Goal: Task Accomplishment & Management: Manage account settings

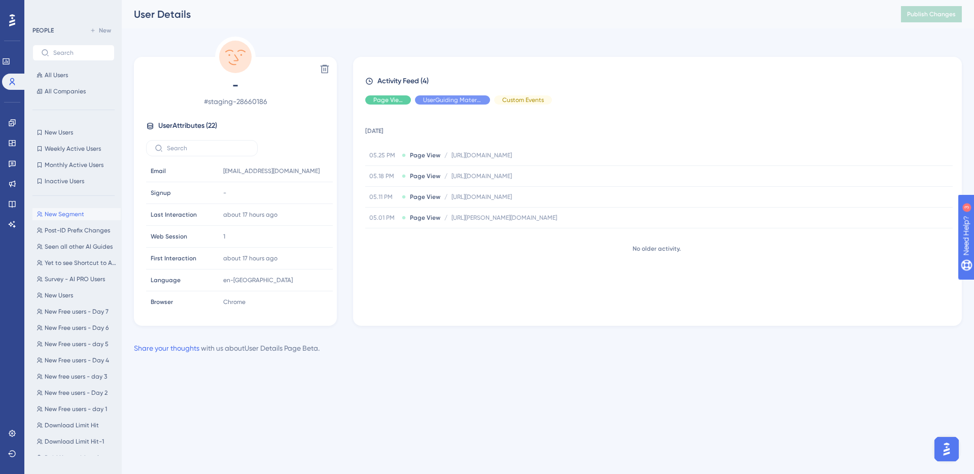
scroll to position [246, 0]
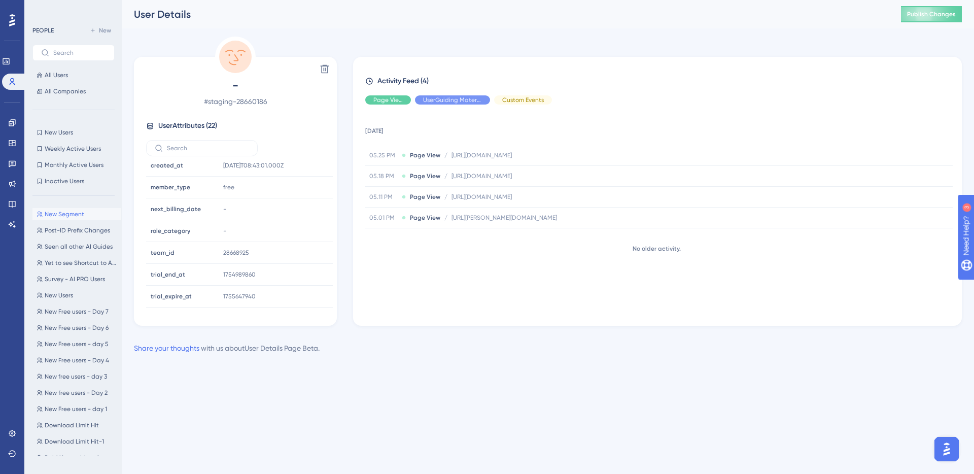
click at [692, 354] on div "Share your thoughts with us about User Details Page Beta ." at bounding box center [548, 348] width 828 height 12
click at [64, 76] on span "All Users" at bounding box center [56, 75] width 23 height 8
click at [57, 75] on span "All Users" at bounding box center [56, 75] width 23 height 8
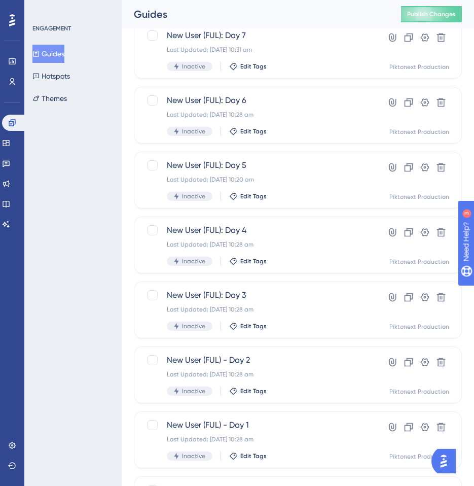
scroll to position [193, 0]
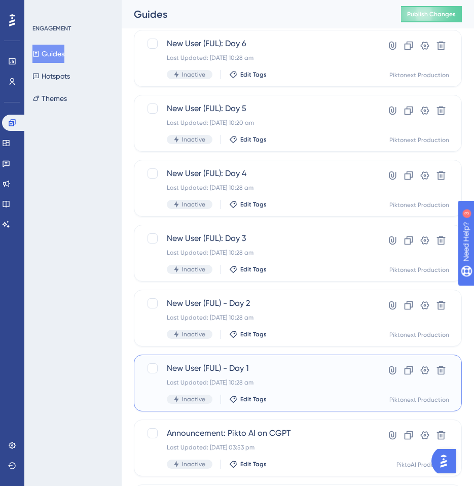
click at [199, 364] on span "New User (FUL) - Day 1" at bounding box center [257, 368] width 181 height 12
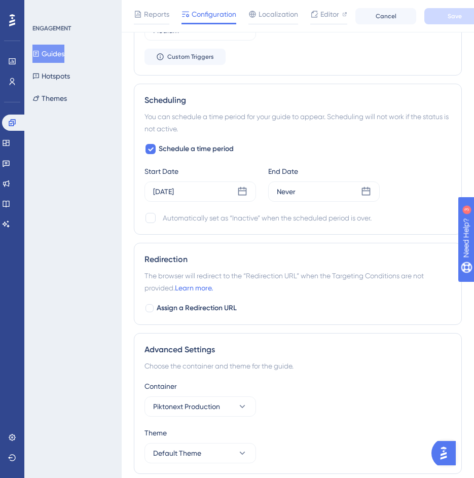
scroll to position [762, 0]
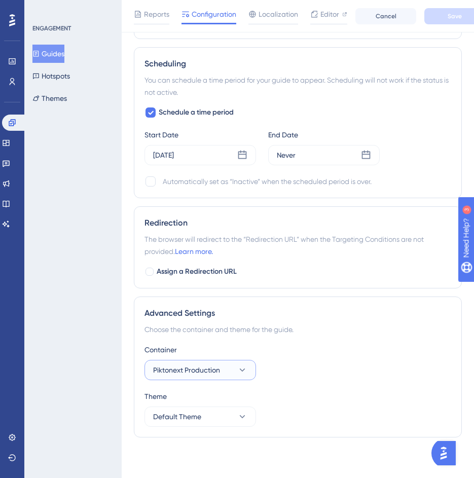
click at [234, 366] on button "Piktonext Production" at bounding box center [201, 370] width 112 height 20
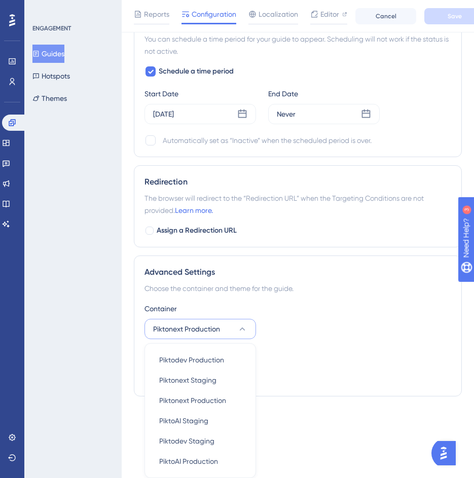
click at [353, 318] on div "Container Piktonext Production Piktodev Production Piktodev Production Piktonex…" at bounding box center [298, 321] width 307 height 37
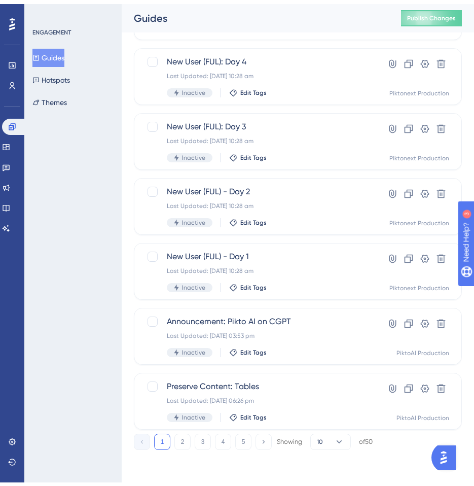
scroll to position [193, 0]
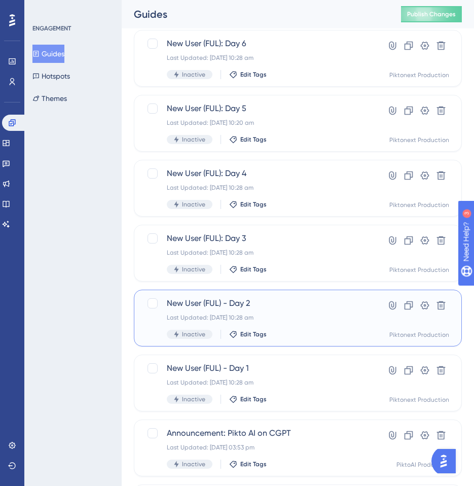
click at [237, 302] on span "New User (FUL) - Day 2" at bounding box center [257, 303] width 181 height 12
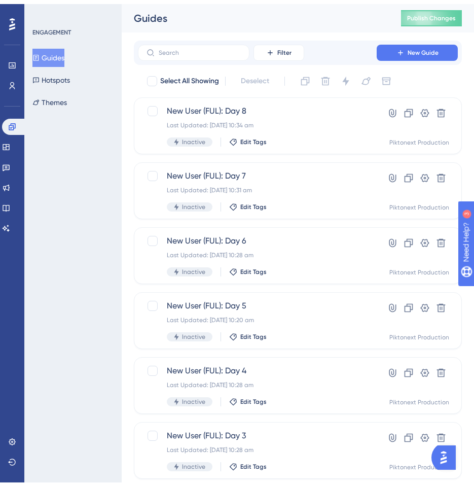
scroll to position [193, 0]
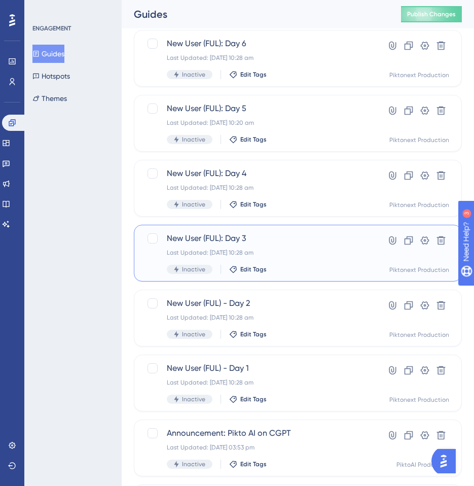
click at [230, 246] on div "New User (FUL): Day 3 Last Updated: 13 Aug 2025 10:28 am Inactive Edit Tags" at bounding box center [257, 253] width 181 height 42
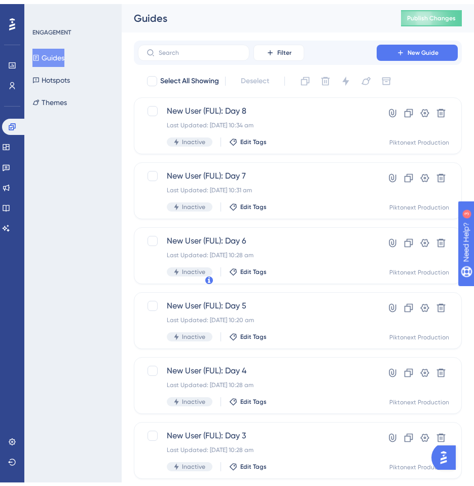
scroll to position [193, 0]
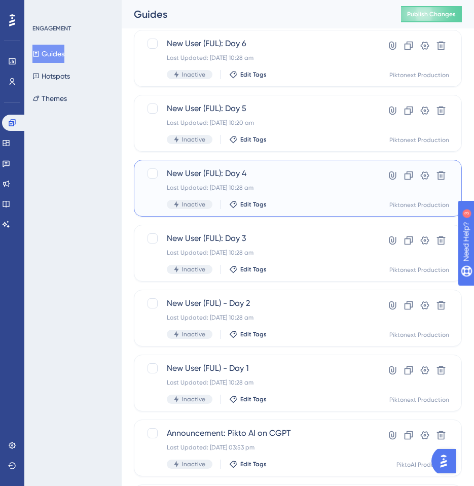
click at [265, 185] on div "Last Updated: 13 Aug 2025 10:28 am" at bounding box center [257, 188] width 181 height 8
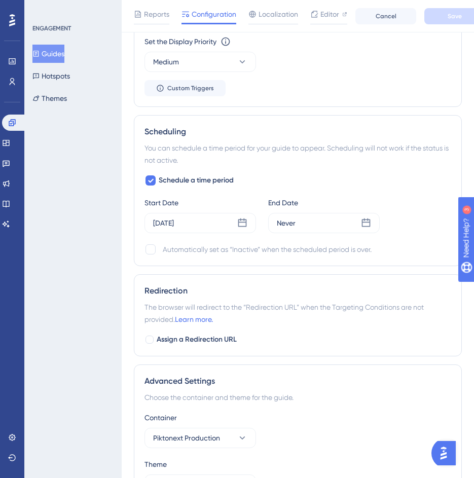
scroll to position [762, 0]
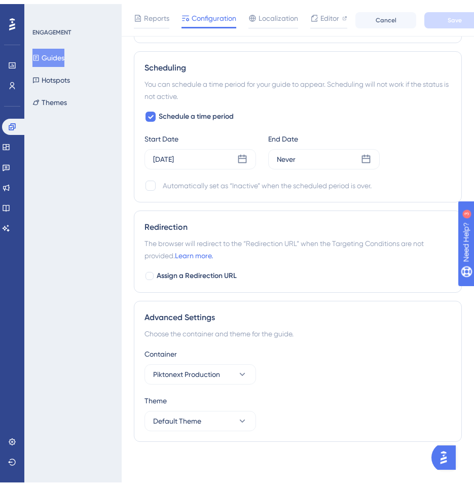
scroll to position [193, 0]
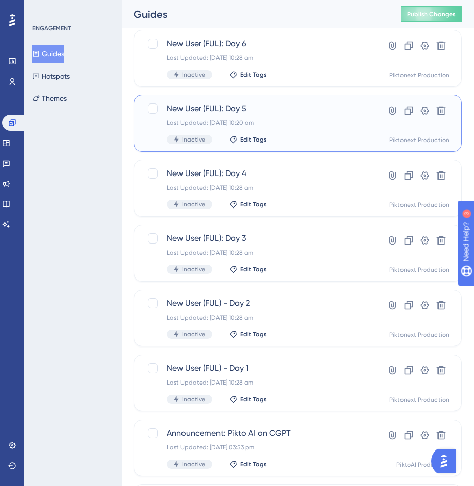
click at [270, 110] on span "New User (FUL): Day 5" at bounding box center [257, 108] width 181 height 12
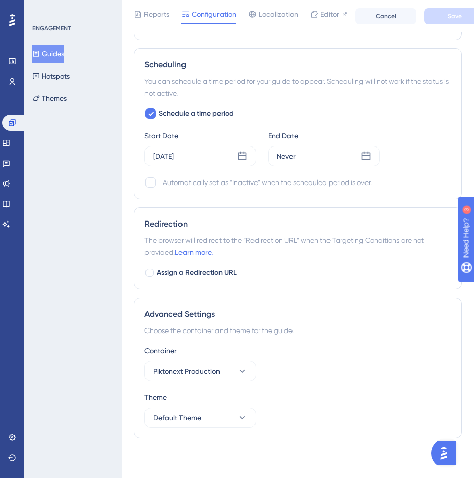
scroll to position [762, 0]
click at [74, 177] on div "ENGAGEMENT Guides Hotspots Themes" at bounding box center [72, 239] width 97 height 478
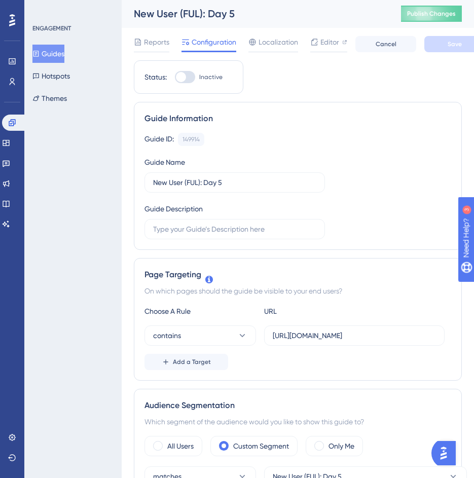
scroll to position [0, 0]
click at [113, 59] on div "Guides Hotspots Themes" at bounding box center [73, 76] width 82 height 63
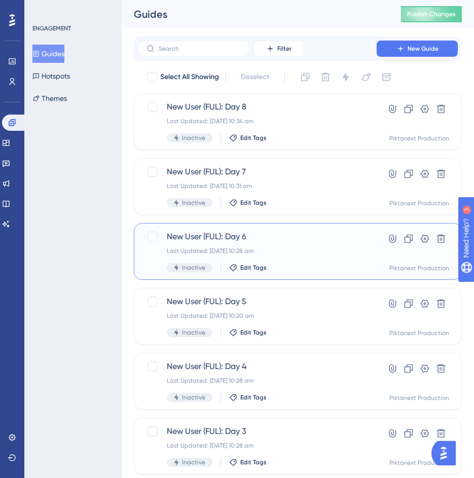
click at [235, 238] on span "New User (FUL): Day 6" at bounding box center [257, 237] width 181 height 12
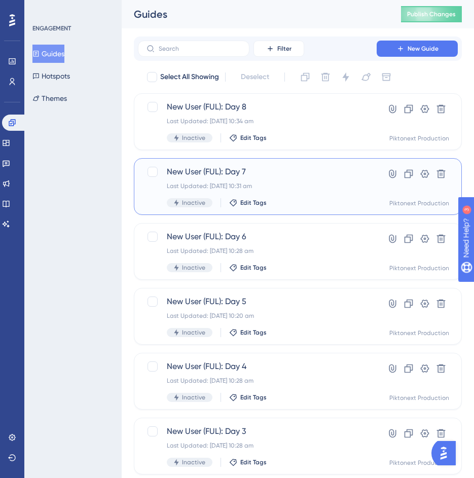
click at [250, 179] on div "New User (FUL): Day 7 Last Updated: 13 Aug 2025 10:31 am Inactive Edit Tags" at bounding box center [257, 187] width 181 height 42
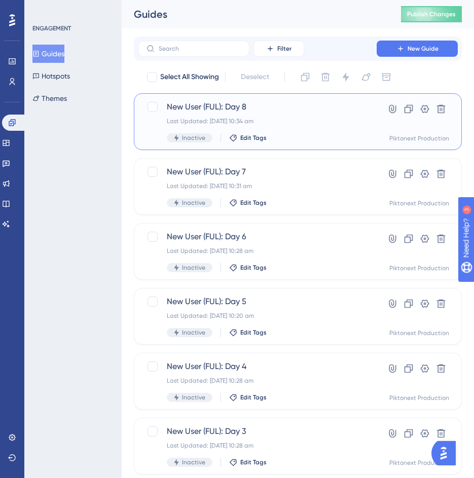
click at [289, 114] on div "New User (FUL): Day 8 Last Updated: 13 Aug 2025 10:34 am Inactive Edit Tags" at bounding box center [257, 122] width 181 height 42
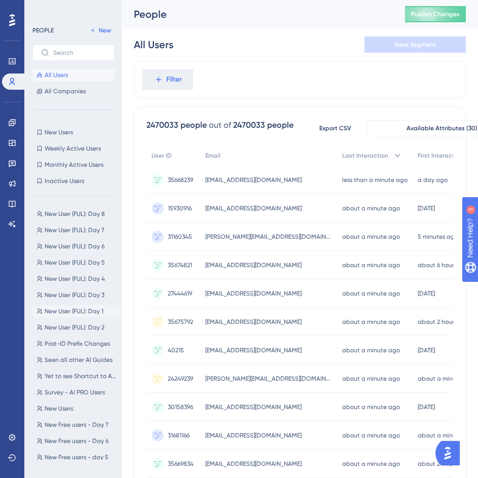
click at [71, 309] on span "New User (FUL): Day 1" at bounding box center [74, 311] width 59 height 8
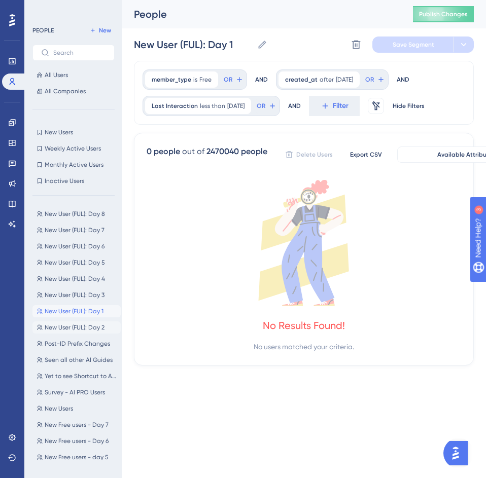
click at [77, 326] on span "New User (FUL): Day 2" at bounding box center [75, 328] width 60 height 8
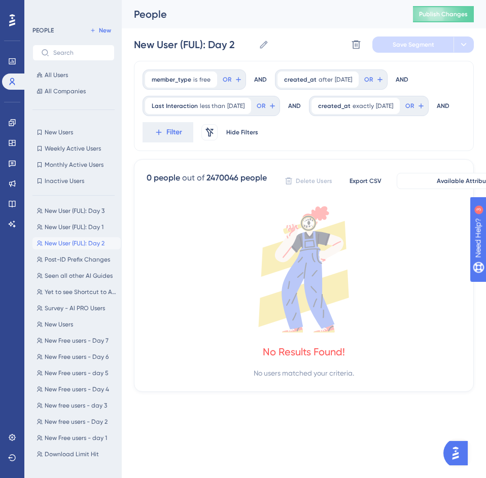
scroll to position [114, 0]
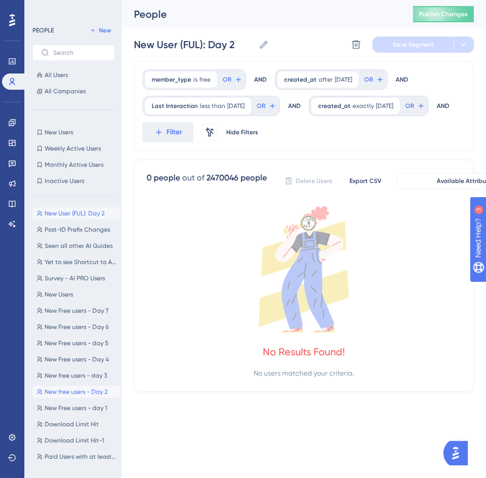
click at [79, 391] on span "New free users - Day 2" at bounding box center [76, 392] width 63 height 8
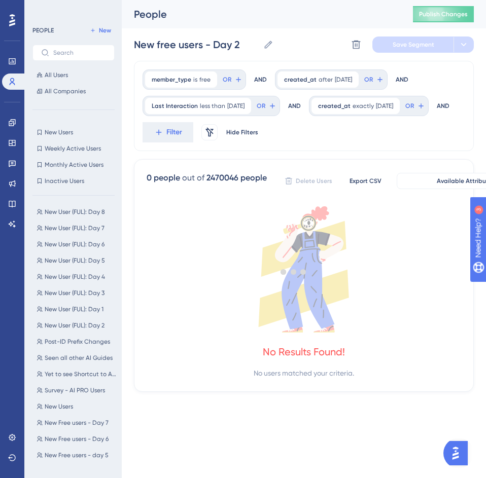
scroll to position [0, 0]
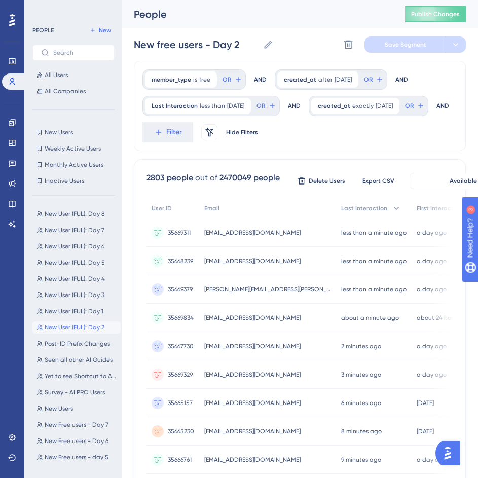
click at [79, 325] on span "New User (FUL): Day 2" at bounding box center [75, 328] width 60 height 8
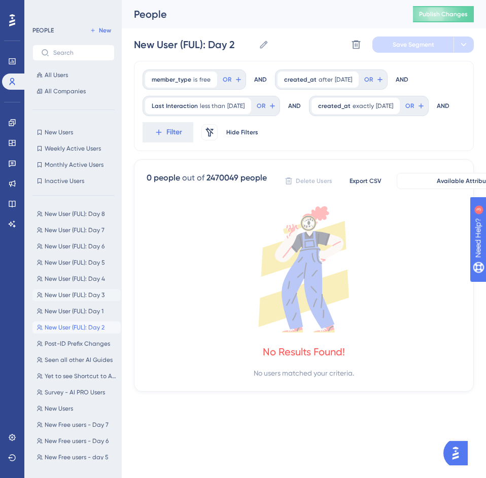
click at [80, 295] on span "New User (FUL): Day 3" at bounding box center [75, 295] width 60 height 8
click at [61, 323] on button "New User (FUL): Day 2 New User (FUL): Day 2" at bounding box center [76, 328] width 88 height 12
click at [71, 296] on span "New User (FUL): Day 3" at bounding box center [75, 295] width 60 height 8
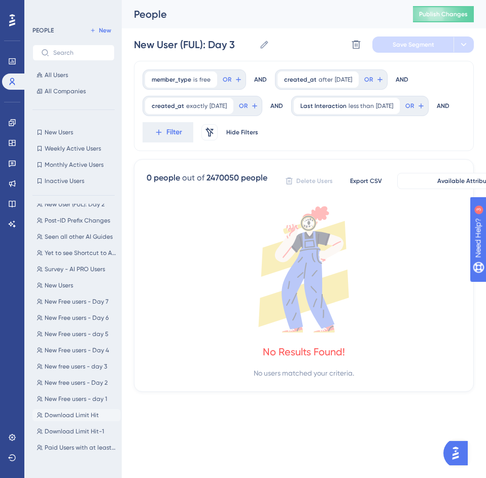
scroll to position [124, 0]
click at [81, 367] on span "New free users - day 3" at bounding box center [76, 366] width 62 height 8
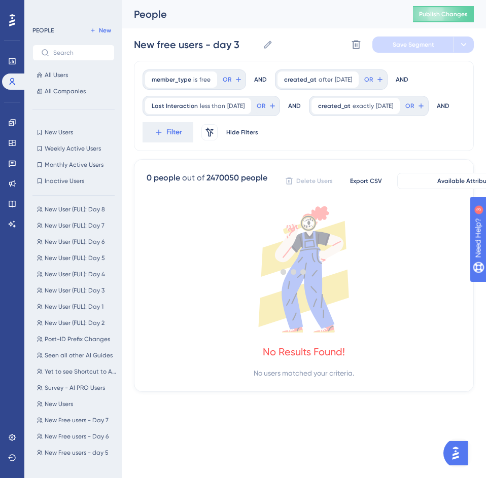
scroll to position [0, 0]
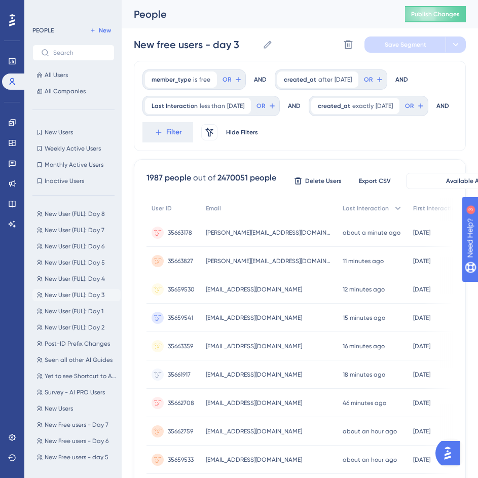
click at [80, 297] on span "New User (FUL): Day 3" at bounding box center [75, 295] width 60 height 8
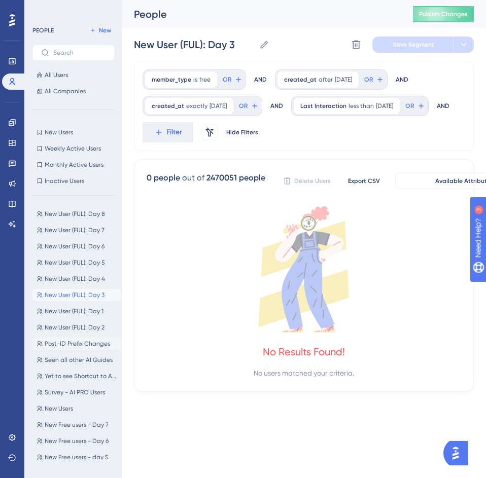
click at [84, 341] on span "Post-ID Prefix Changes" at bounding box center [77, 344] width 65 height 8
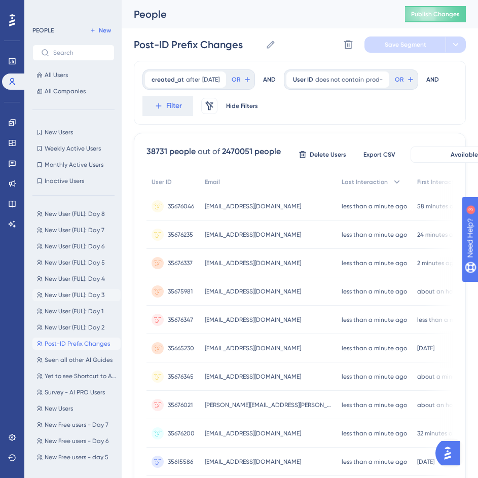
click at [73, 293] on span "New User (FUL): Day 3" at bounding box center [75, 295] width 60 height 8
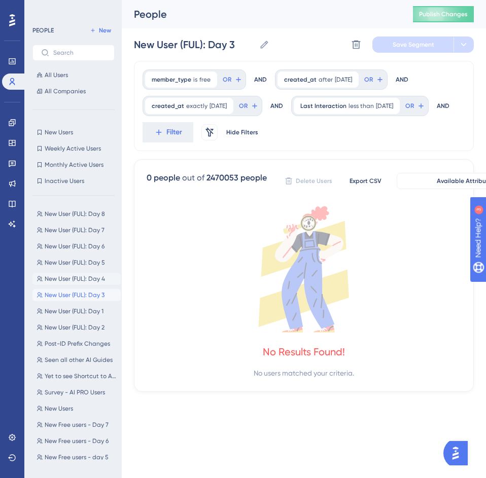
click at [73, 277] on span "New User (FUL): Day 4" at bounding box center [75, 279] width 60 height 8
click at [79, 293] on span "New User (FUL): Day 3" at bounding box center [75, 295] width 60 height 8
click at [79, 279] on span "New User (FUL): Day 4" at bounding box center [75, 279] width 60 height 8
type input "New User (FUL): Day 4"
click at [376, 110] on span "[DATE]" at bounding box center [384, 106] width 17 height 8
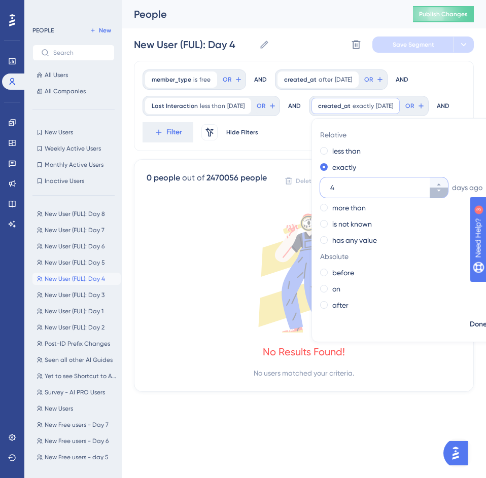
click at [437, 192] on icon at bounding box center [439, 191] width 4 height 2
type input "3"
click at [470, 331] on span "Done" at bounding box center [478, 325] width 17 height 12
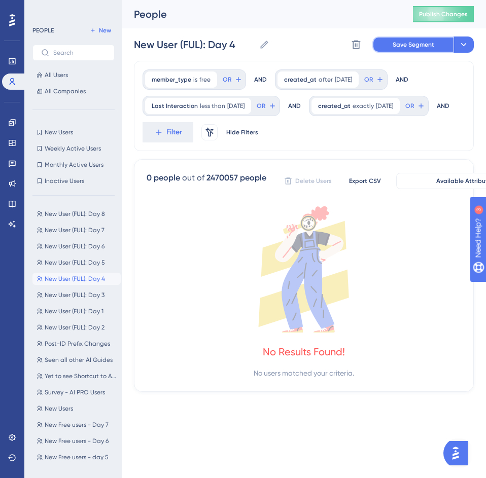
click at [406, 45] on span "Save Segment" at bounding box center [414, 45] width 42 height 8
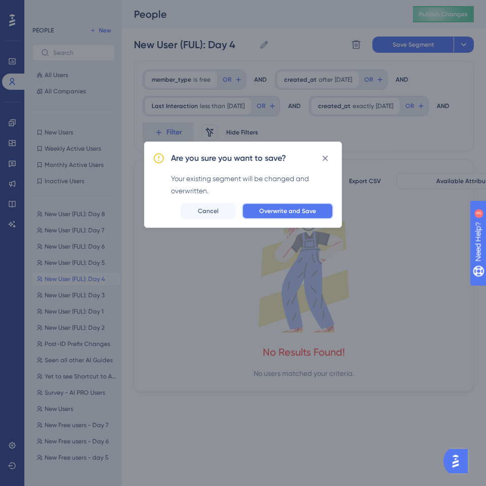
click at [288, 205] on button "Overwrite and Save" at bounding box center [287, 211] width 91 height 16
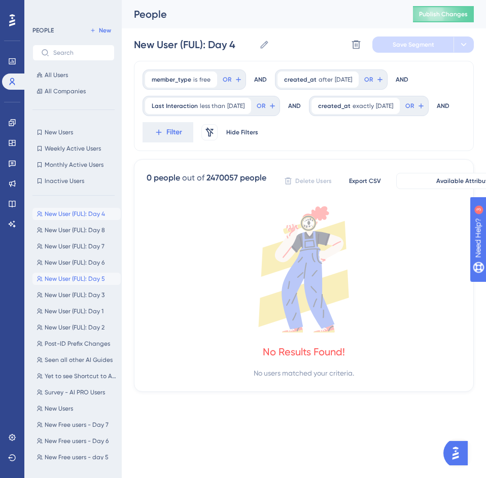
click at [78, 277] on span "New User (FUL): Day 5" at bounding box center [75, 279] width 60 height 8
type input "New User (FUL): Day 5"
click at [353, 110] on span "exactly" at bounding box center [363, 106] width 21 height 8
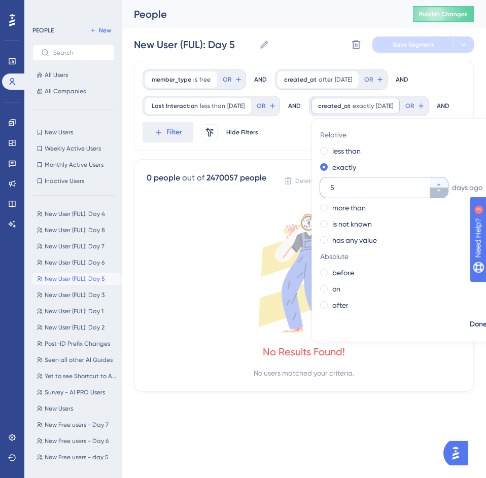
click at [436, 194] on icon at bounding box center [439, 191] width 6 height 6
type input "4"
click at [470, 331] on span "Done" at bounding box center [478, 325] width 17 height 12
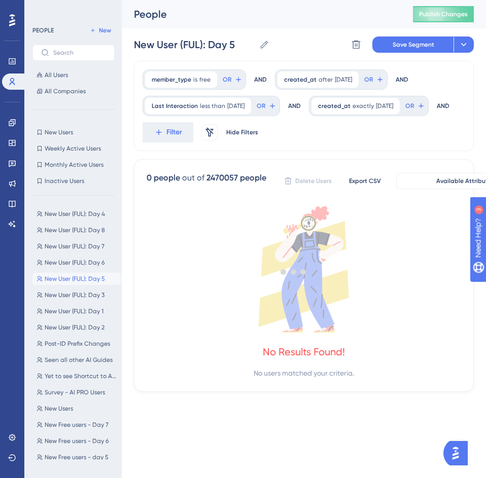
click at [419, 32] on div "New User (FUL): Day 5 New User (FUL): Day 5 Delete Segment Save Segment Actions" at bounding box center [304, 44] width 340 height 32
click at [420, 48] on span "Save Segment" at bounding box center [414, 45] width 42 height 8
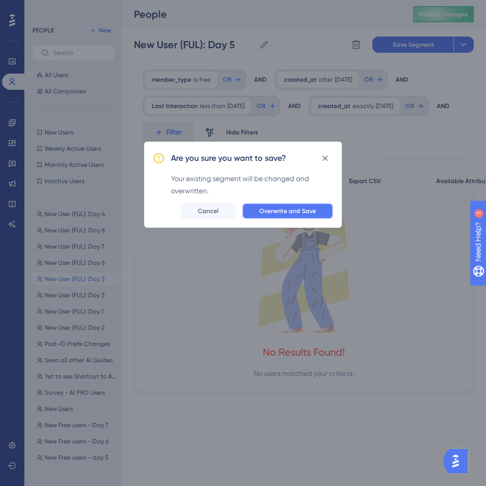
click at [317, 212] on button "Overwrite and Save" at bounding box center [287, 211] width 91 height 16
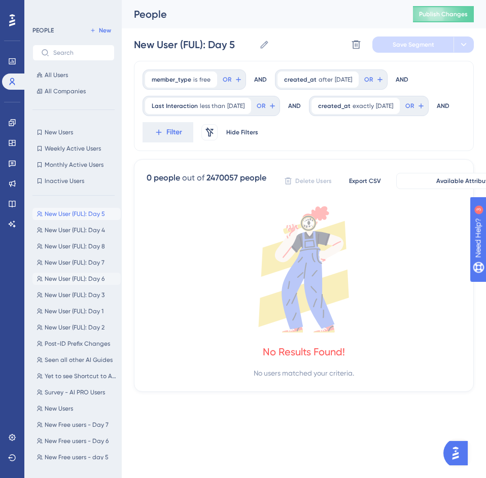
click at [76, 276] on span "New User (FUL): Day 6" at bounding box center [75, 279] width 60 height 8
type input "New User (FUL): Day 6"
click at [353, 110] on span "exactly" at bounding box center [363, 106] width 21 height 8
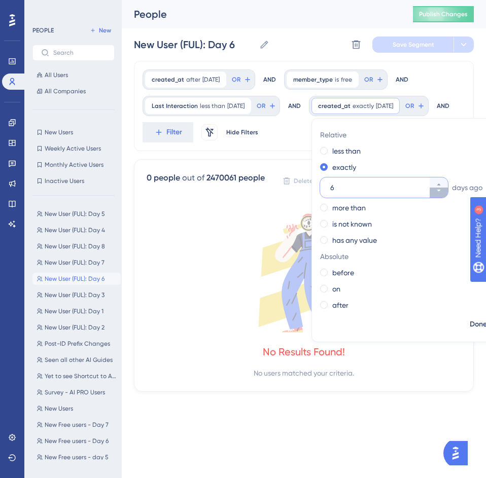
click at [436, 194] on icon at bounding box center [439, 191] width 6 height 6
type input "5"
click at [470, 331] on span "Done" at bounding box center [478, 325] width 17 height 12
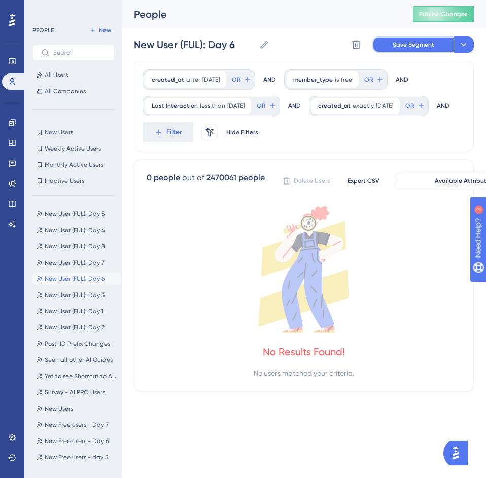
click at [401, 46] on span "Save Segment" at bounding box center [414, 45] width 42 height 8
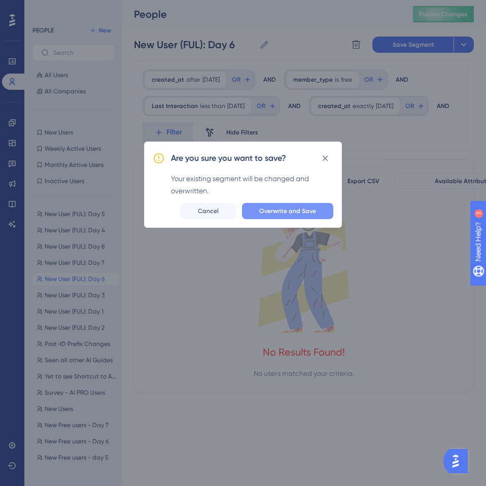
click at [292, 208] on span "Overwrite and Save" at bounding box center [287, 211] width 57 height 8
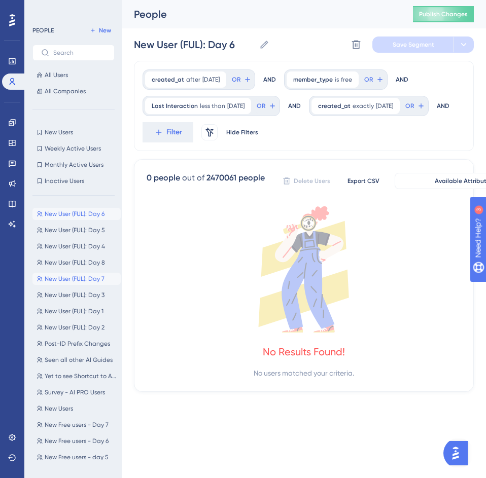
click at [77, 278] on span "New User (FUL): Day 7" at bounding box center [75, 279] width 60 height 8
type input "New User (FUL): Day 7"
click at [294, 114] on div "Last Interaction less than [DATE] [DATE] Remove" at bounding box center [347, 106] width 106 height 16
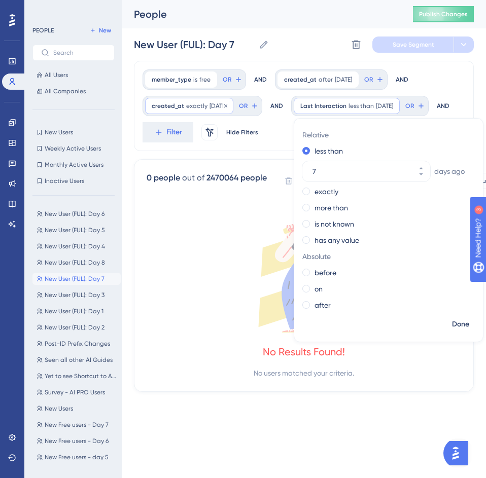
click at [210, 107] on span "[DATE]" at bounding box center [217, 106] width 17 height 8
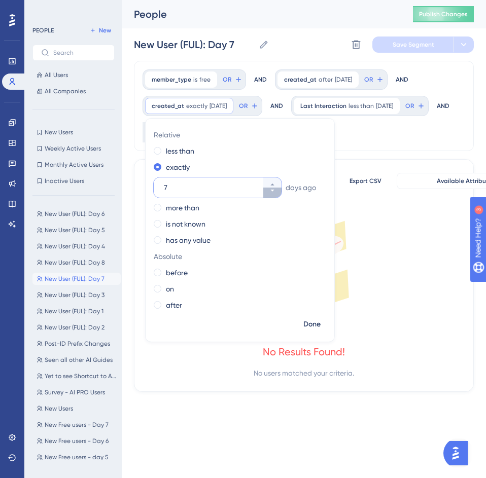
click at [273, 192] on icon at bounding box center [272, 191] width 6 height 6
type input "6"
click at [309, 322] on span "Done" at bounding box center [311, 325] width 17 height 12
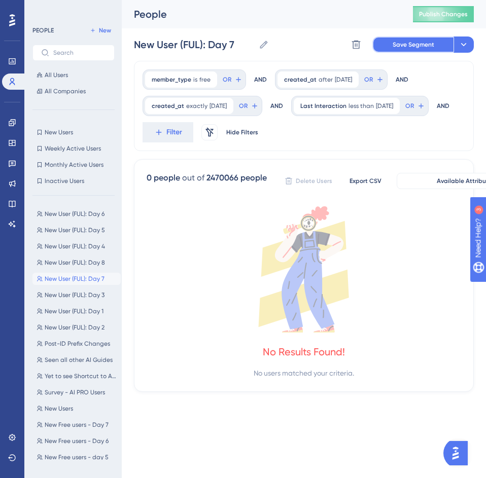
click at [417, 43] on span "Save Segment" at bounding box center [414, 45] width 42 height 8
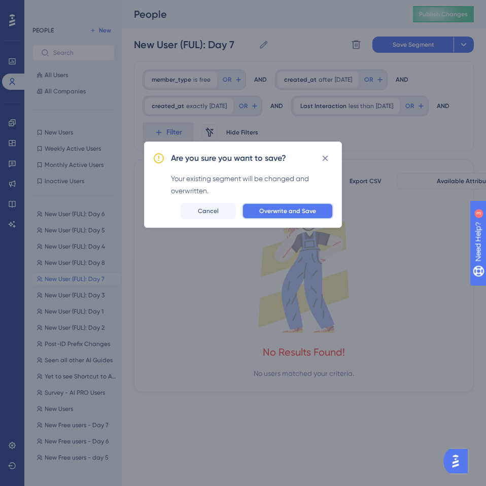
click at [294, 208] on span "Overwrite and Save" at bounding box center [287, 211] width 57 height 8
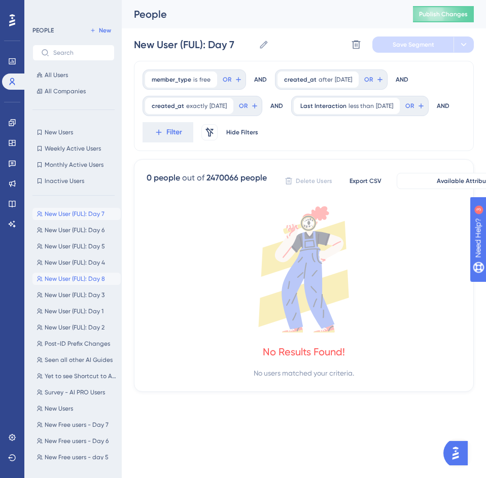
click at [84, 275] on span "New User (FUL): Day 8" at bounding box center [75, 279] width 60 height 8
type input "New User (FUL): Day 8"
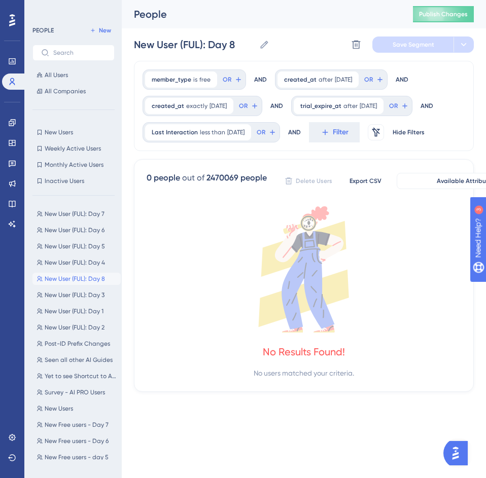
click at [205, 222] on icon at bounding box center [304, 269] width 314 height 126
click at [221, 106] on span "[DATE]" at bounding box center [217, 106] width 17 height 8
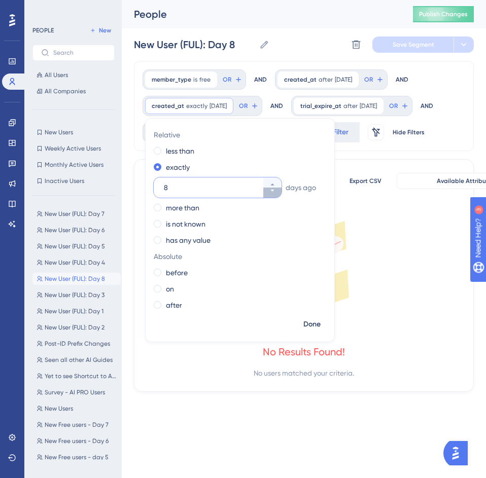
click at [268, 193] on button "8" at bounding box center [272, 193] width 18 height 10
type input "7"
click at [313, 323] on span "Done" at bounding box center [311, 325] width 17 height 12
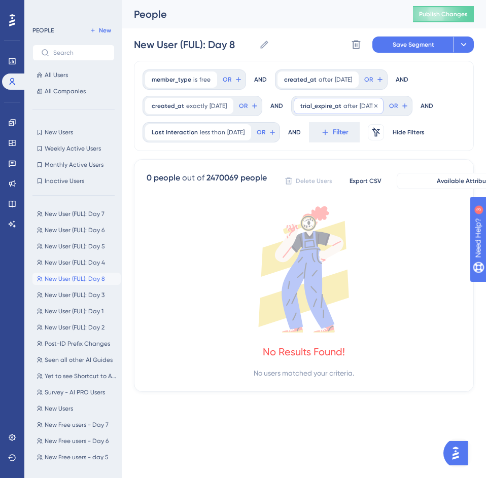
click at [341, 108] on span "trial_expire_at" at bounding box center [320, 106] width 41 height 8
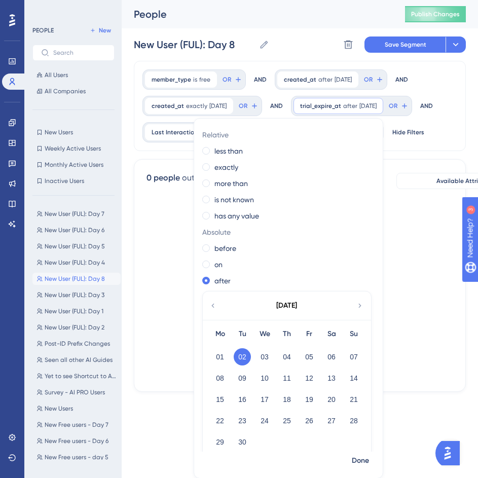
click at [388, 286] on icon at bounding box center [300, 269] width 307 height 126
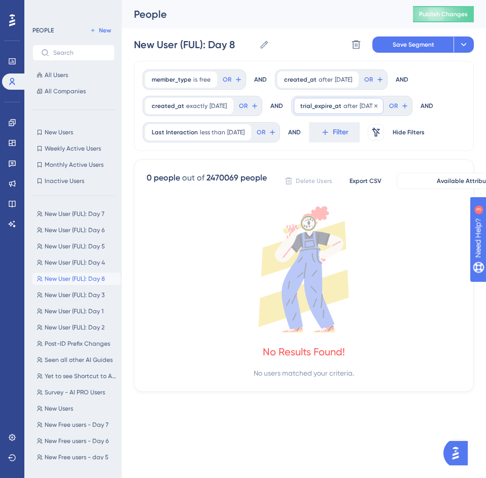
click at [341, 103] on span "trial_expire_at" at bounding box center [320, 106] width 41 height 8
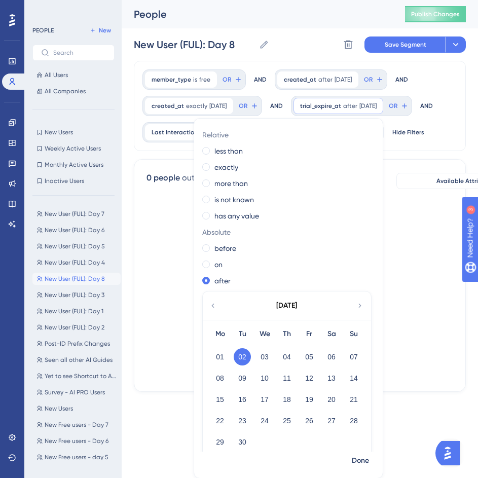
click at [420, 276] on icon at bounding box center [300, 269] width 307 height 126
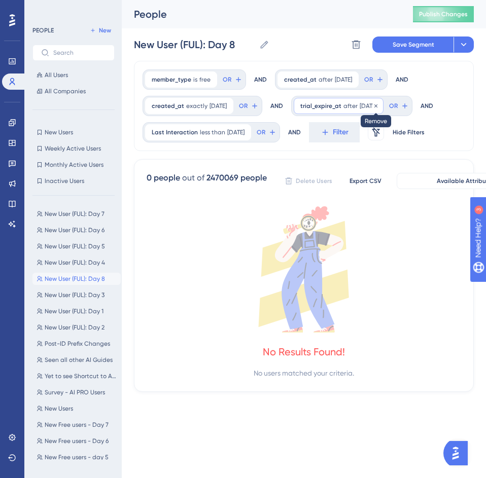
click at [379, 105] on icon at bounding box center [376, 106] width 6 height 6
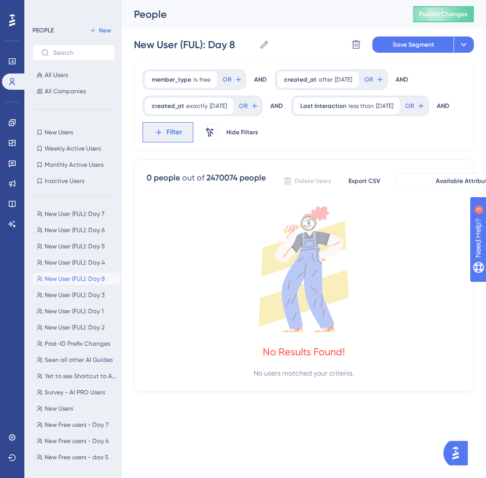
click at [182, 134] on span "Filter" at bounding box center [174, 132] width 16 height 12
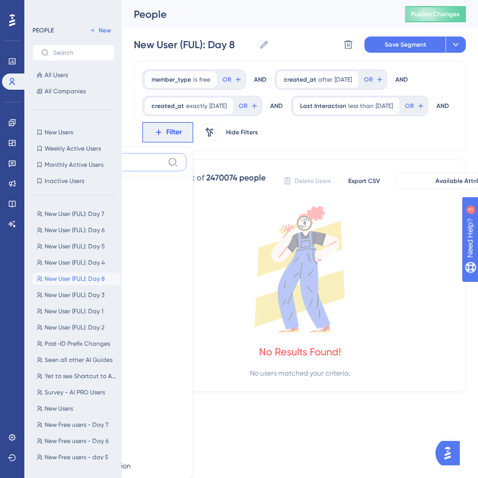
scroll to position [74, 0]
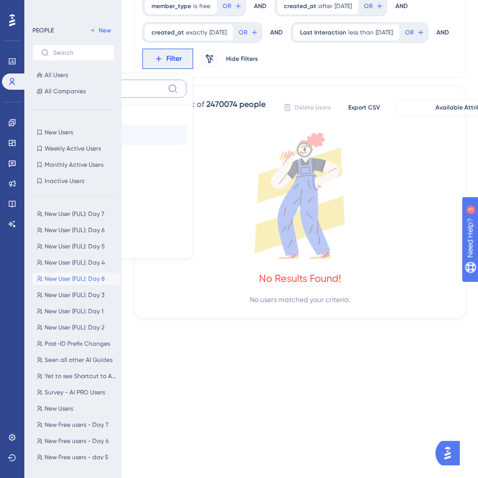
type input "trial"
click at [187, 130] on button "trial_end_at trial_end_at" at bounding box center [112, 135] width 149 height 20
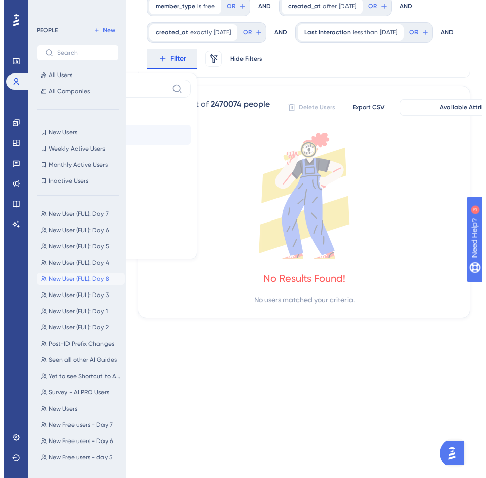
scroll to position [0, 0]
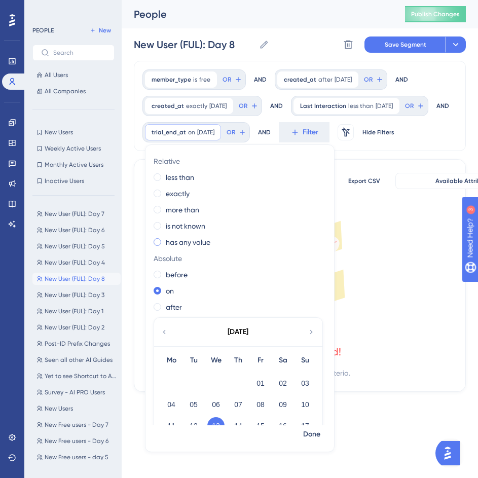
click at [192, 249] on label "has any value" at bounding box center [188, 242] width 45 height 12
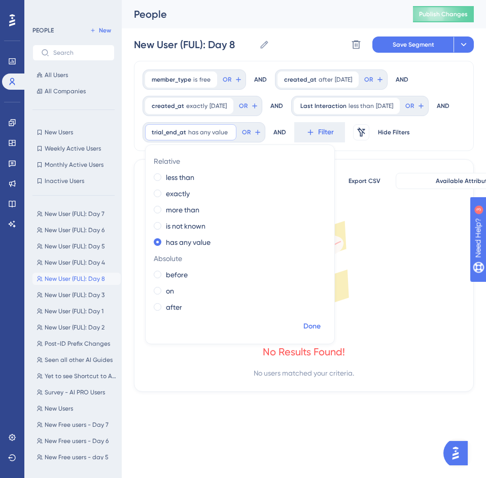
click at [312, 333] on span "Done" at bounding box center [311, 327] width 17 height 12
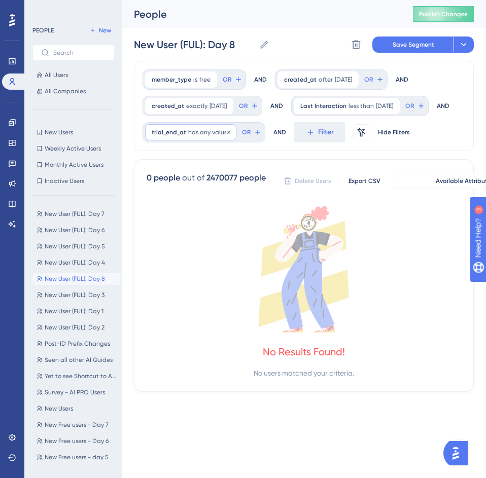
click at [210, 136] on span "has any value" at bounding box center [208, 132] width 40 height 8
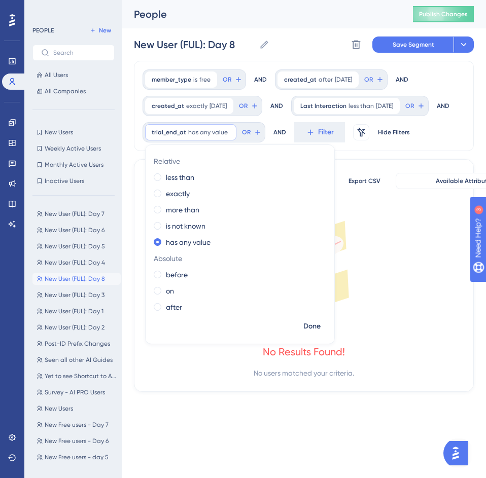
click at [382, 263] on icon at bounding box center [304, 269] width 314 height 126
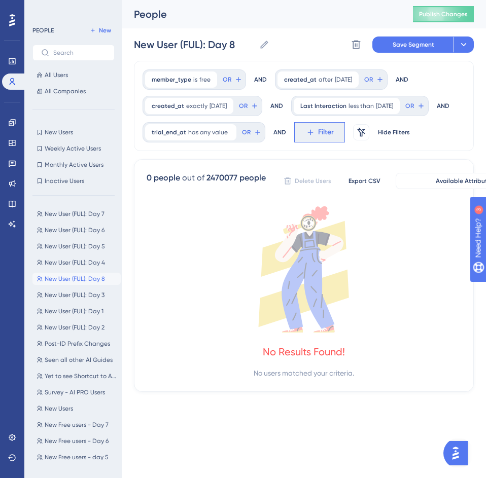
click at [309, 143] on button "Filter" at bounding box center [319, 132] width 51 height 20
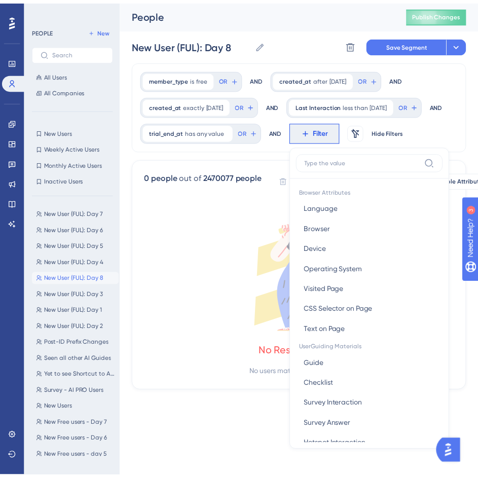
scroll to position [87, 0]
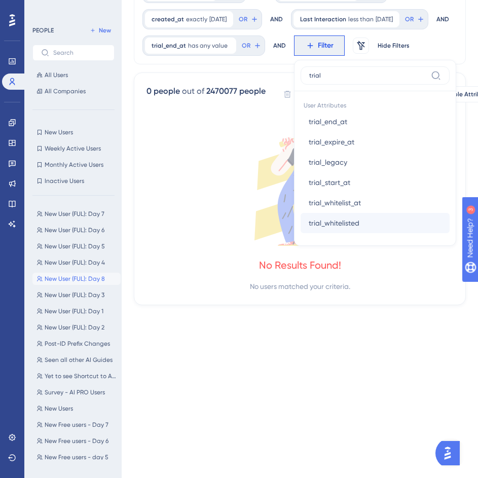
type input "trial"
click at [373, 233] on button "trial_whitelisted trial_whitelisted" at bounding box center [375, 223] width 149 height 20
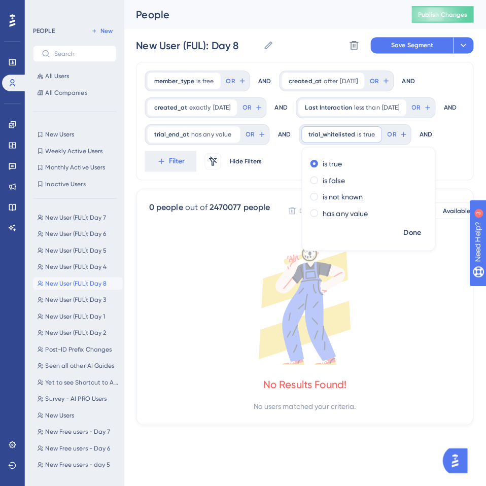
scroll to position [0, 0]
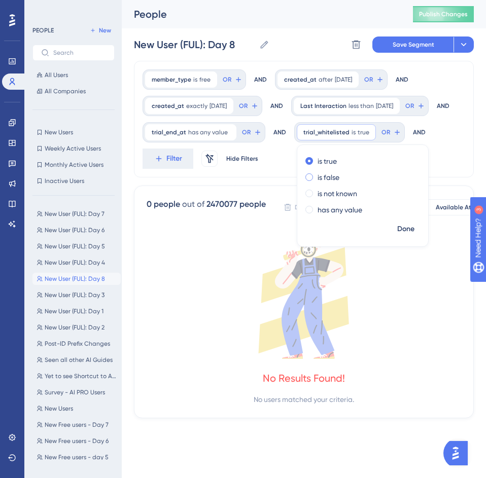
click at [331, 184] on label "is false" at bounding box center [329, 177] width 22 height 12
click at [410, 235] on span "Done" at bounding box center [405, 229] width 17 height 12
click at [214, 106] on span "[DATE]" at bounding box center [217, 106] width 17 height 8
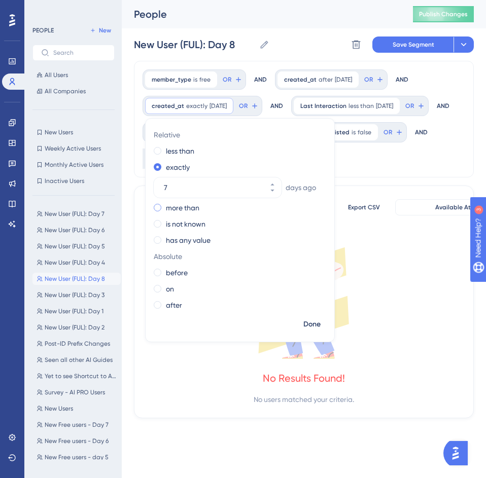
click at [177, 210] on label "more than" at bounding box center [182, 208] width 33 height 12
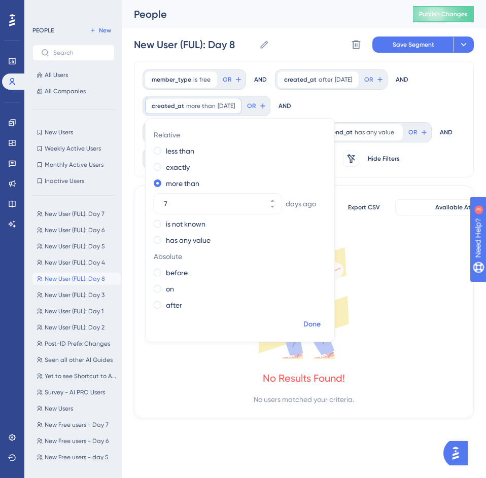
click at [311, 323] on span "Done" at bounding box center [311, 325] width 17 height 12
